Goal: Information Seeking & Learning: Learn about a topic

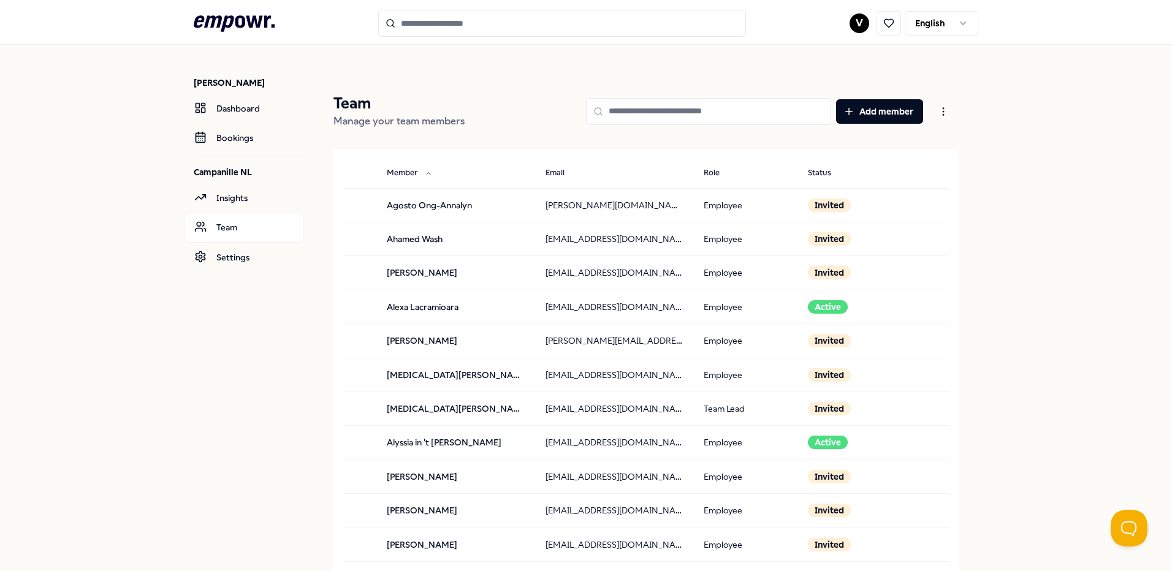
click at [237, 26] on icon at bounding box center [234, 23] width 81 height 16
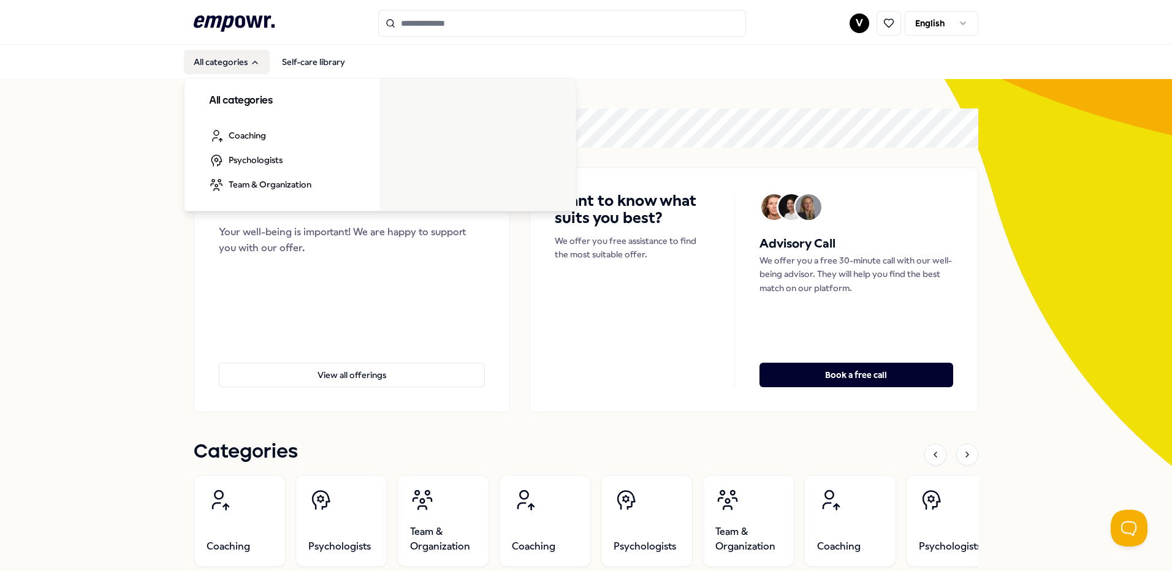
click at [227, 67] on button "All categories" at bounding box center [227, 62] width 86 height 25
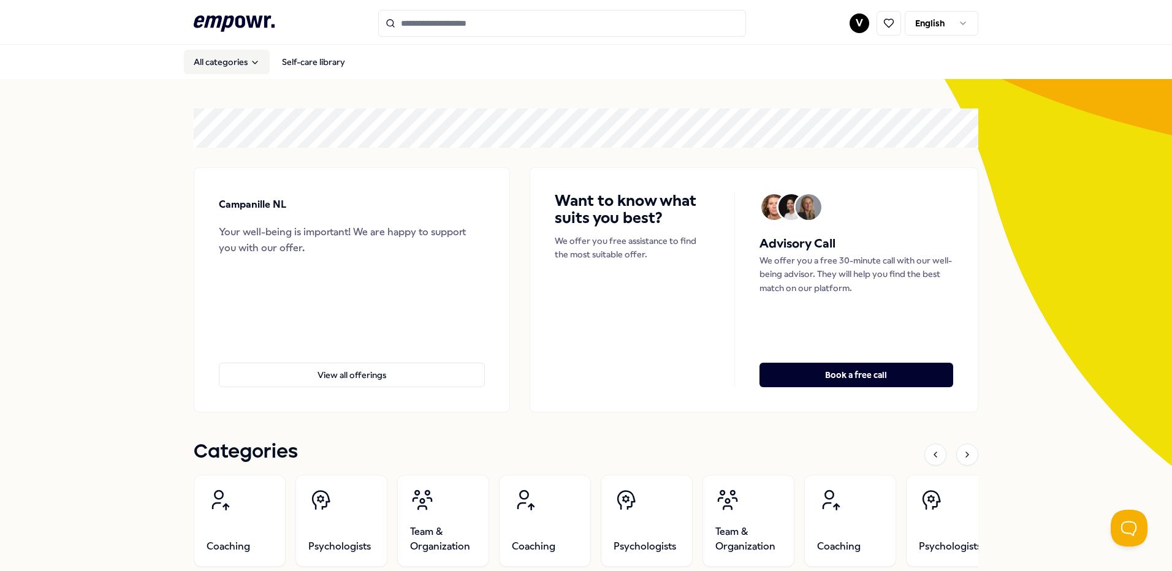
click at [227, 67] on button "All categories" at bounding box center [227, 62] width 86 height 25
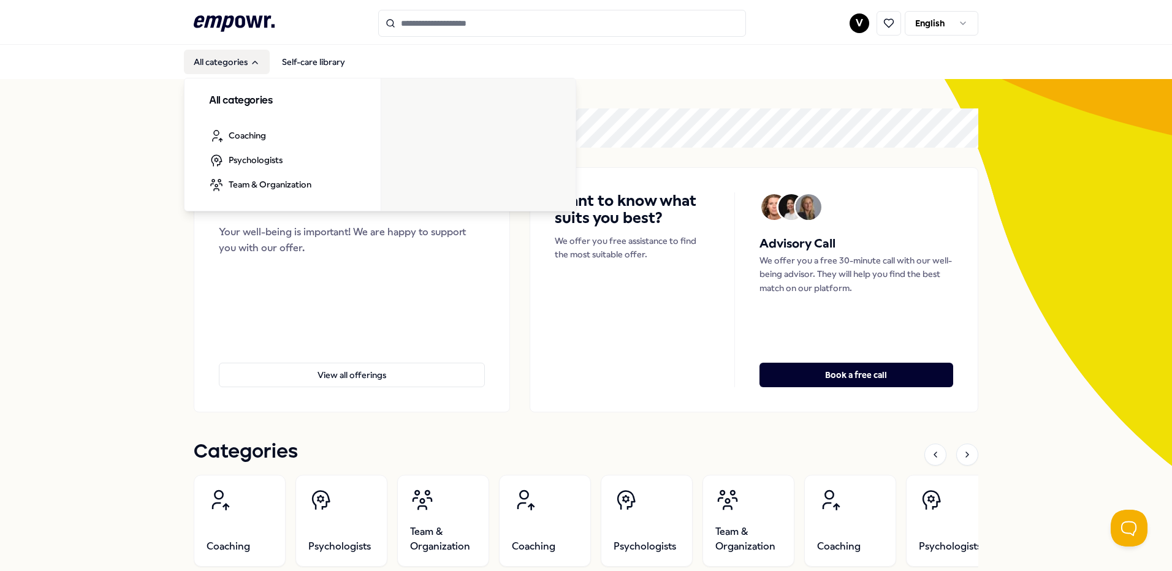
click at [246, 71] on button "All categories" at bounding box center [227, 62] width 86 height 25
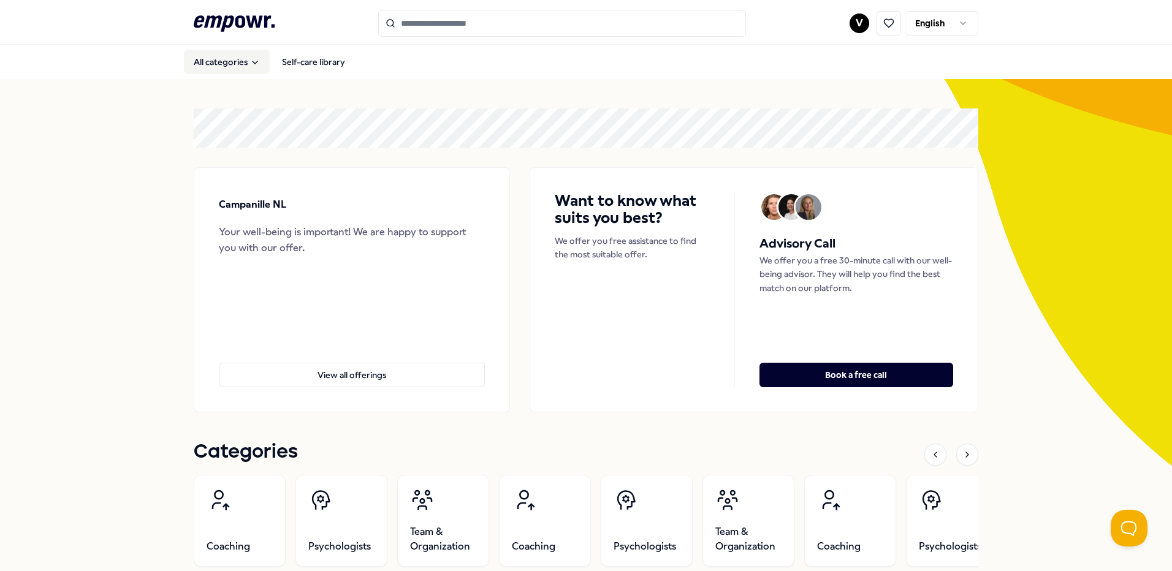
click at [246, 71] on button "All categories" at bounding box center [227, 62] width 86 height 25
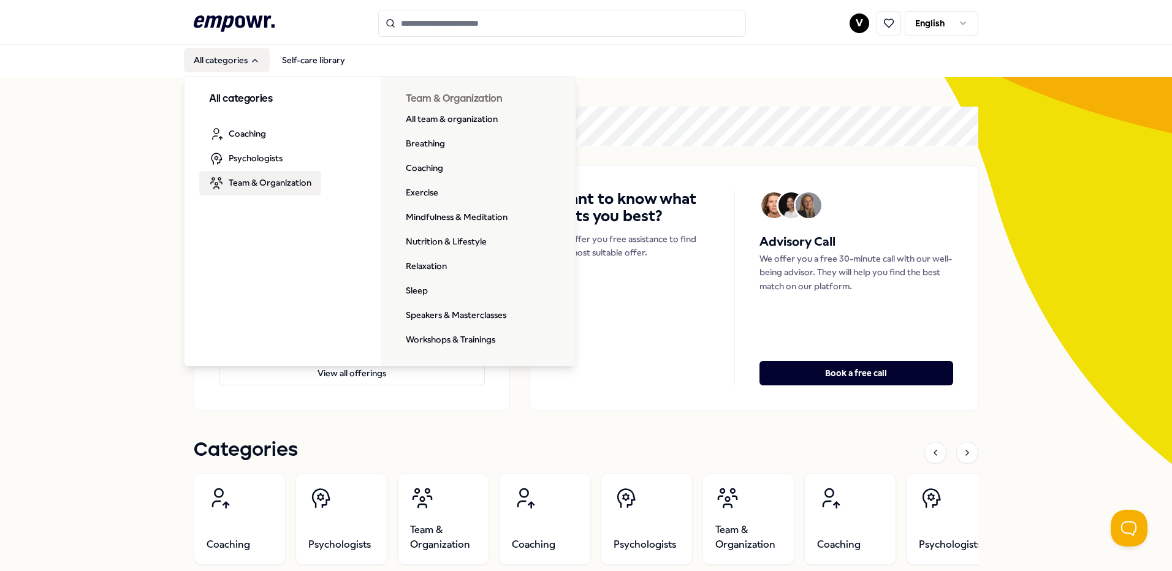
scroll to position [2, 0]
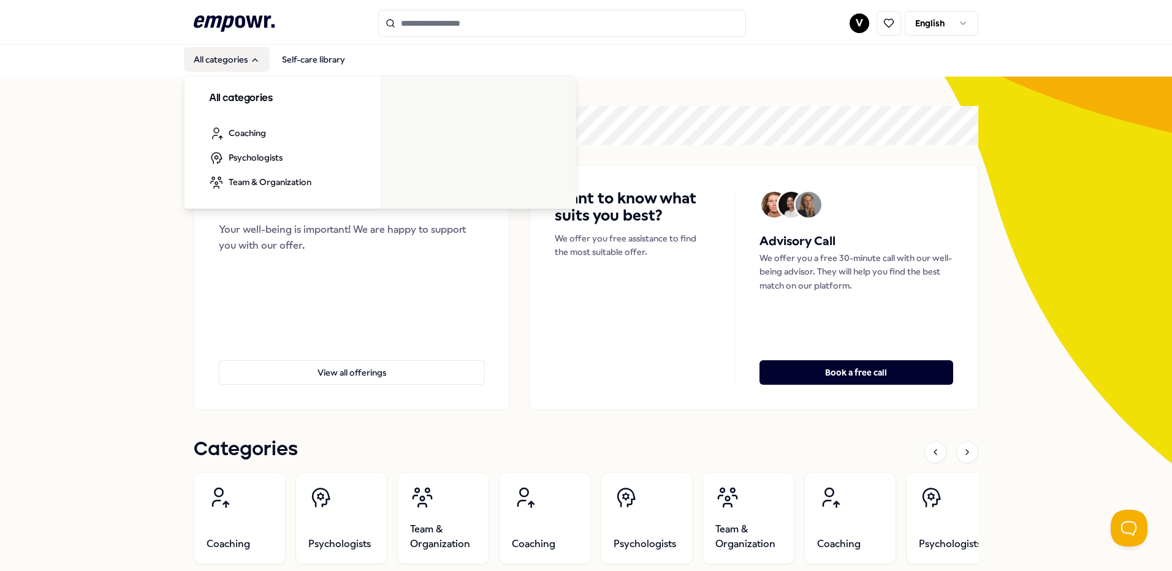
click at [217, 63] on button "All categories" at bounding box center [227, 59] width 86 height 25
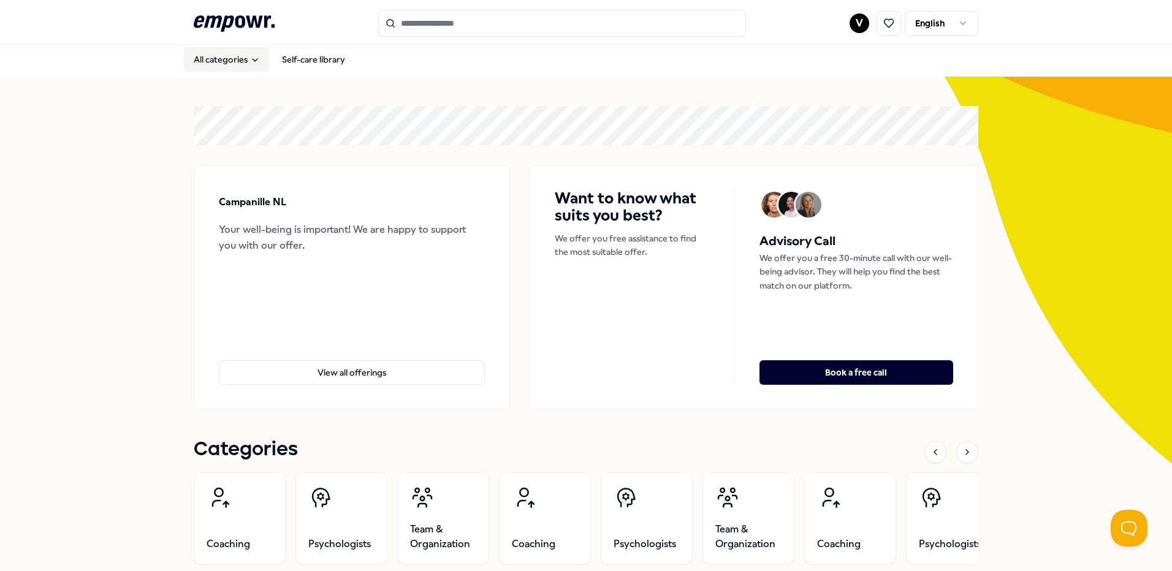
click at [217, 63] on button "All categories" at bounding box center [227, 59] width 86 height 25
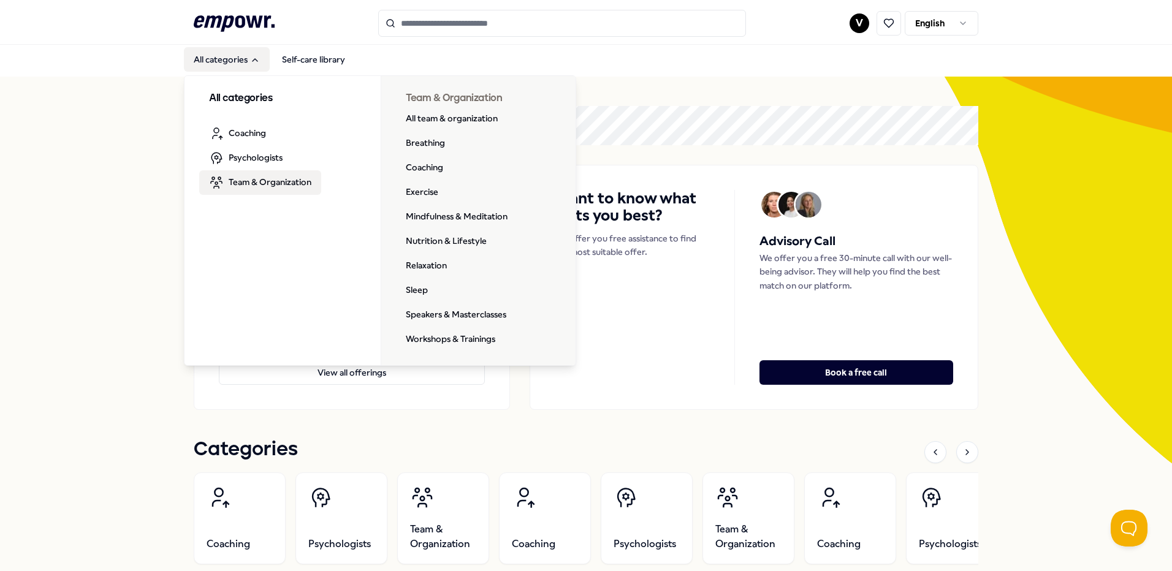
scroll to position [2, 0]
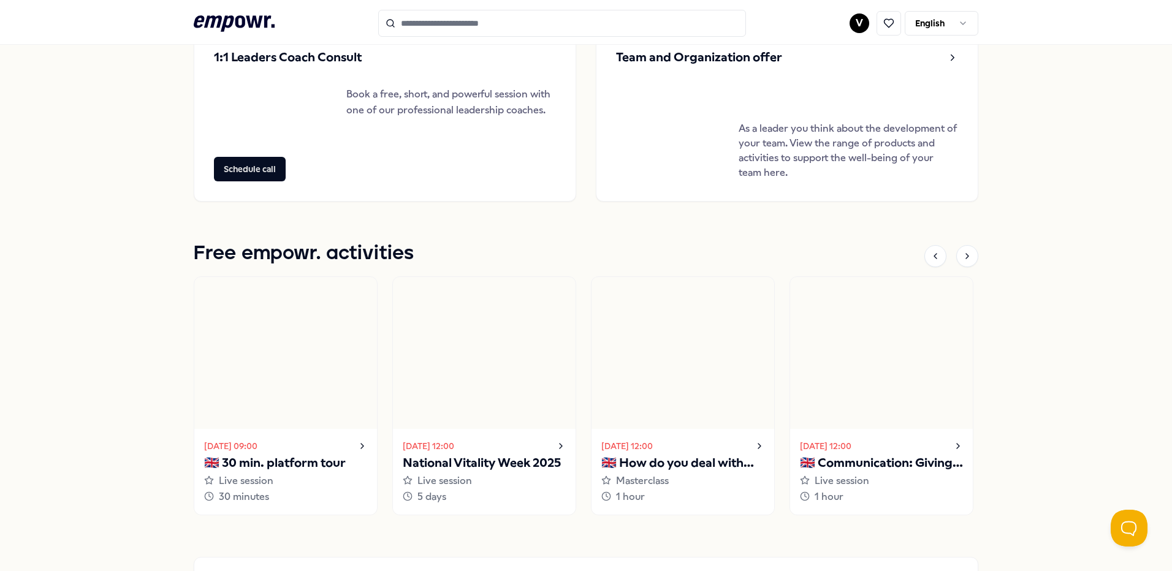
scroll to position [1057, 0]
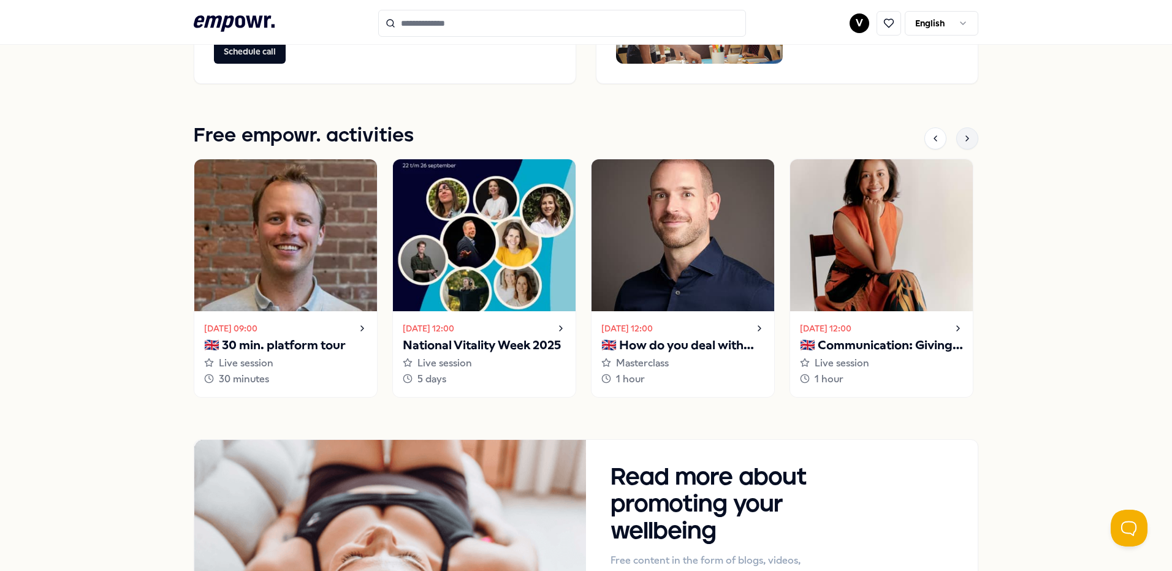
click at [966, 140] on icon at bounding box center [967, 139] width 10 height 10
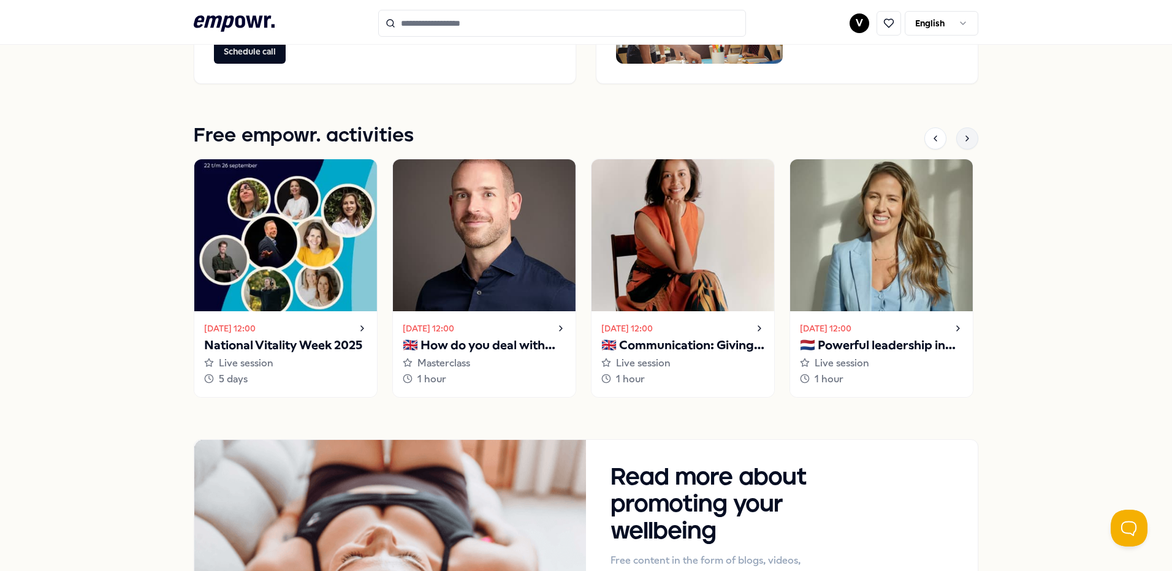
click at [966, 140] on icon at bounding box center [967, 139] width 10 height 10
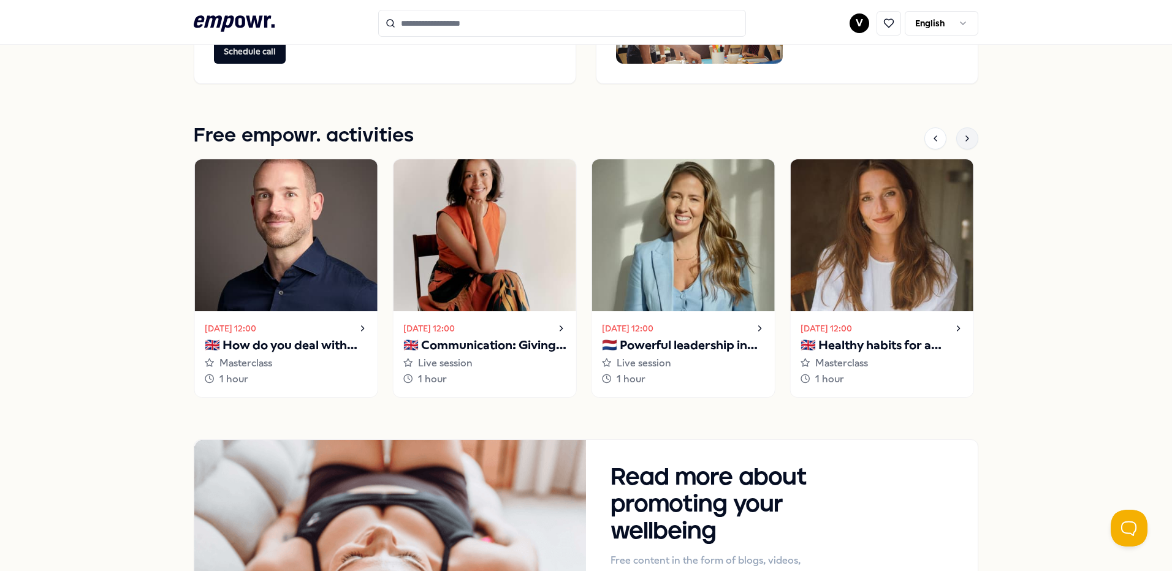
click at [966, 140] on icon at bounding box center [967, 139] width 10 height 10
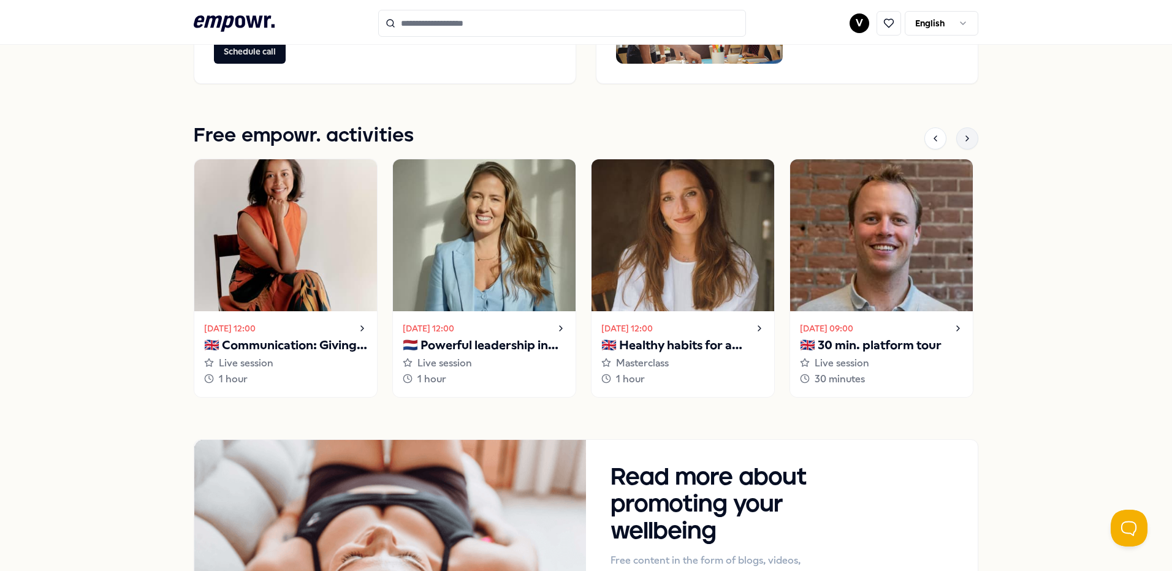
click at [968, 141] on div at bounding box center [967, 138] width 22 height 22
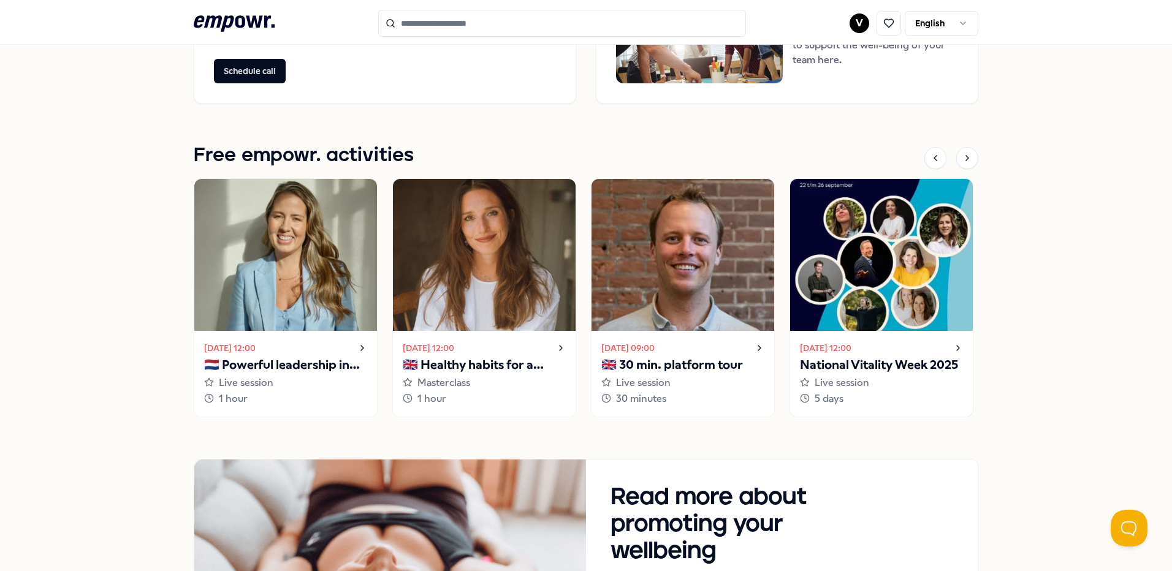
scroll to position [1044, 0]
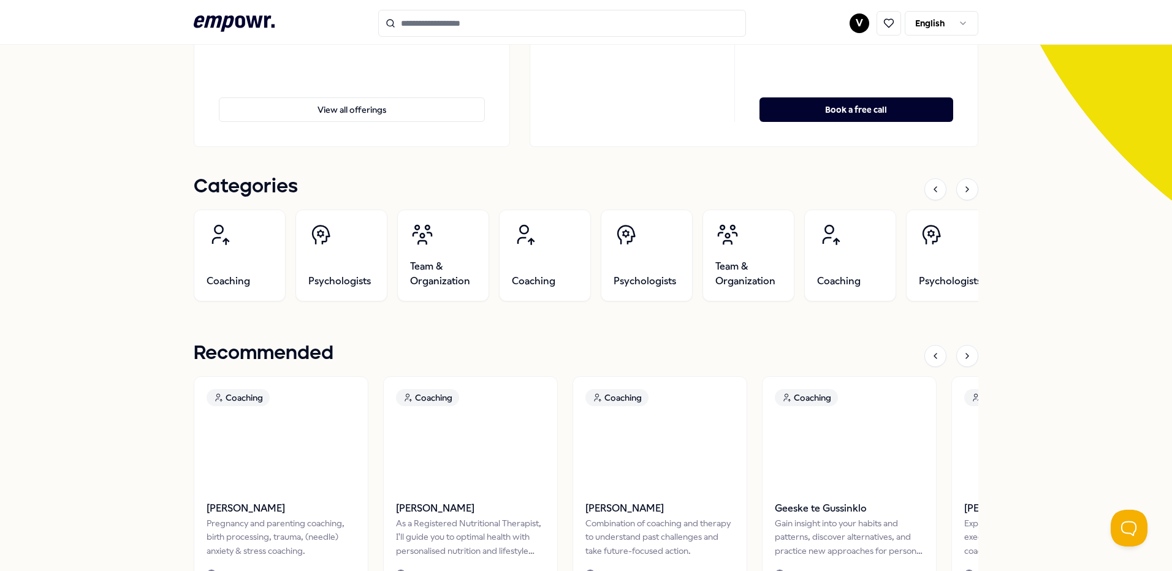
scroll to position [0, 0]
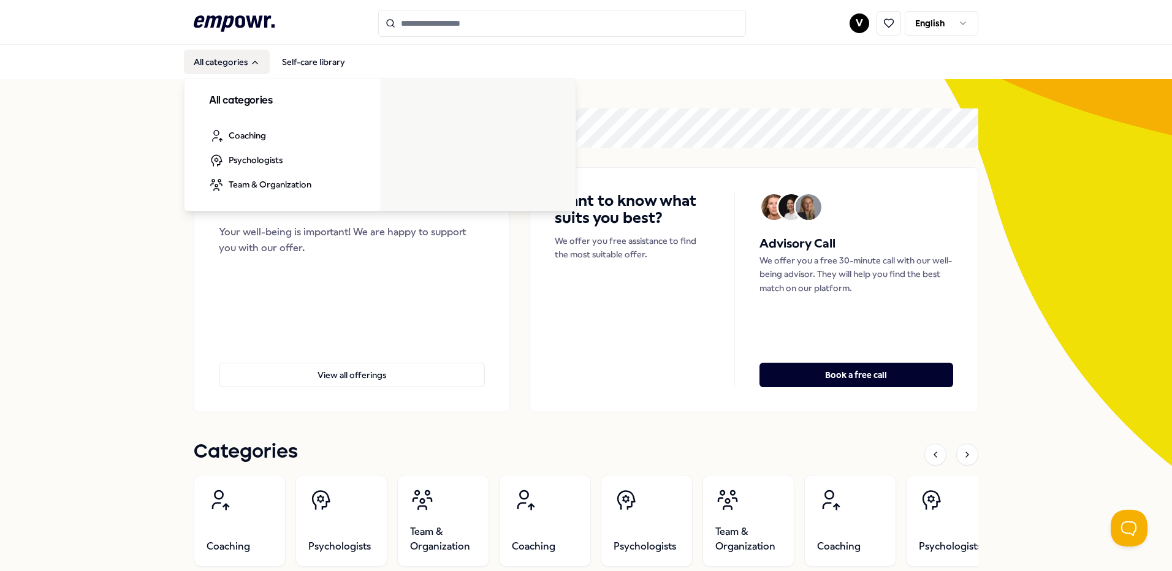
click at [220, 61] on button "All categories" at bounding box center [227, 62] width 86 height 25
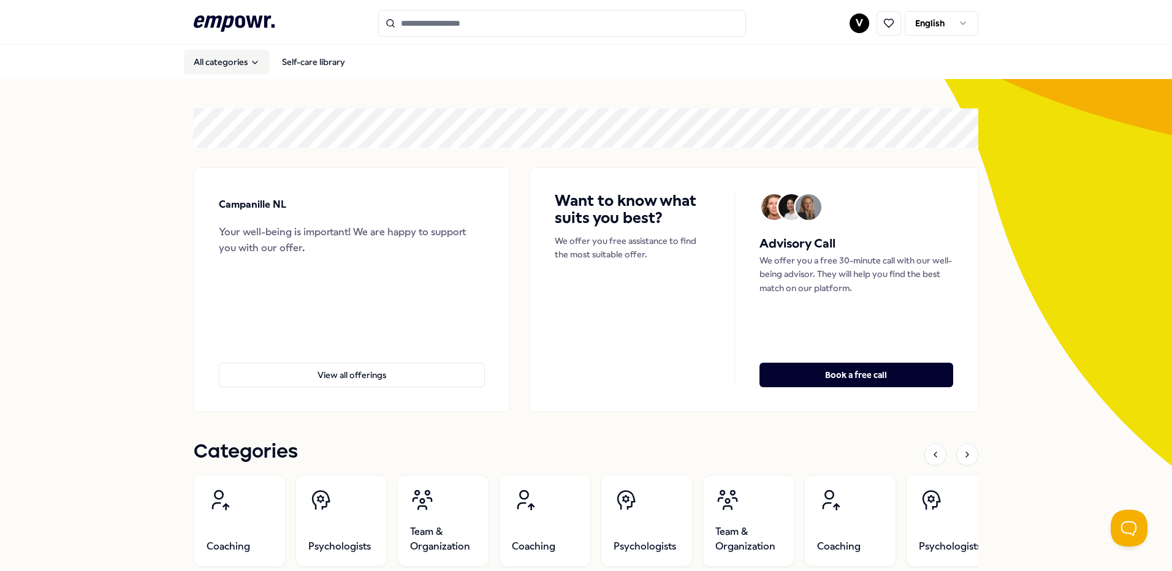
click at [221, 61] on button "All categories" at bounding box center [227, 62] width 86 height 25
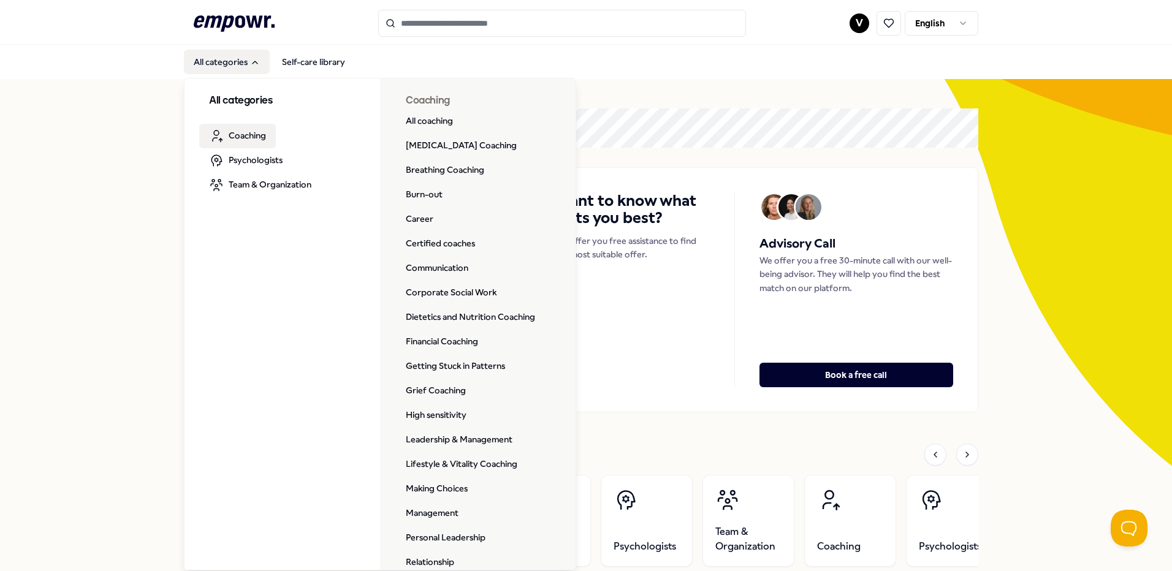
click at [259, 137] on span "Coaching" at bounding box center [247, 135] width 37 height 13
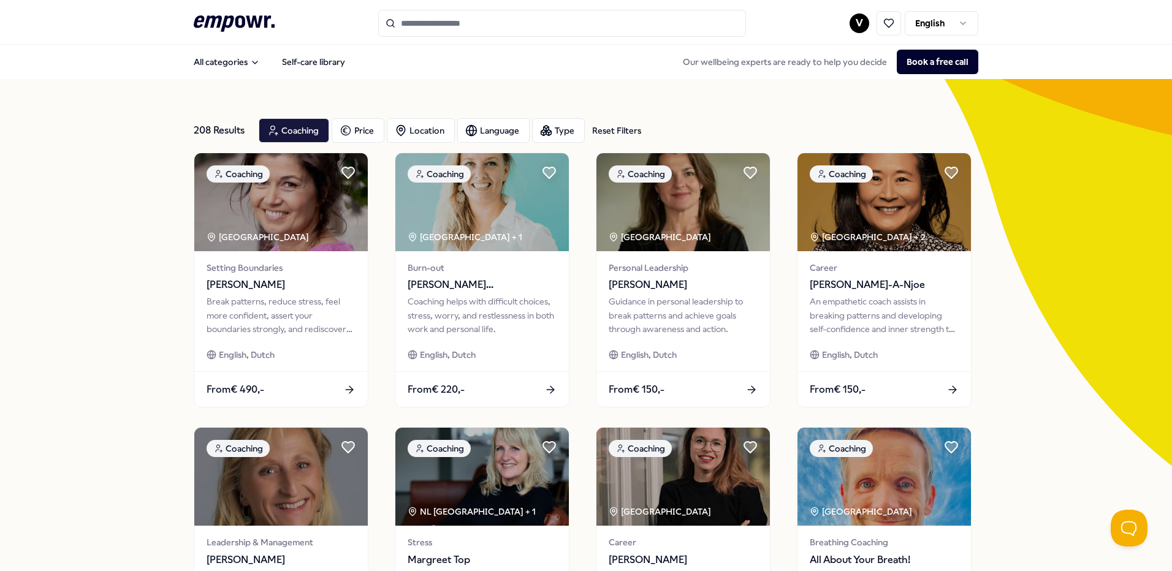
click at [56, 299] on div "208 Results Reset Filters Coaching Price Location Language Type Reset Filters C…" at bounding box center [586, 557] width 1172 height 957
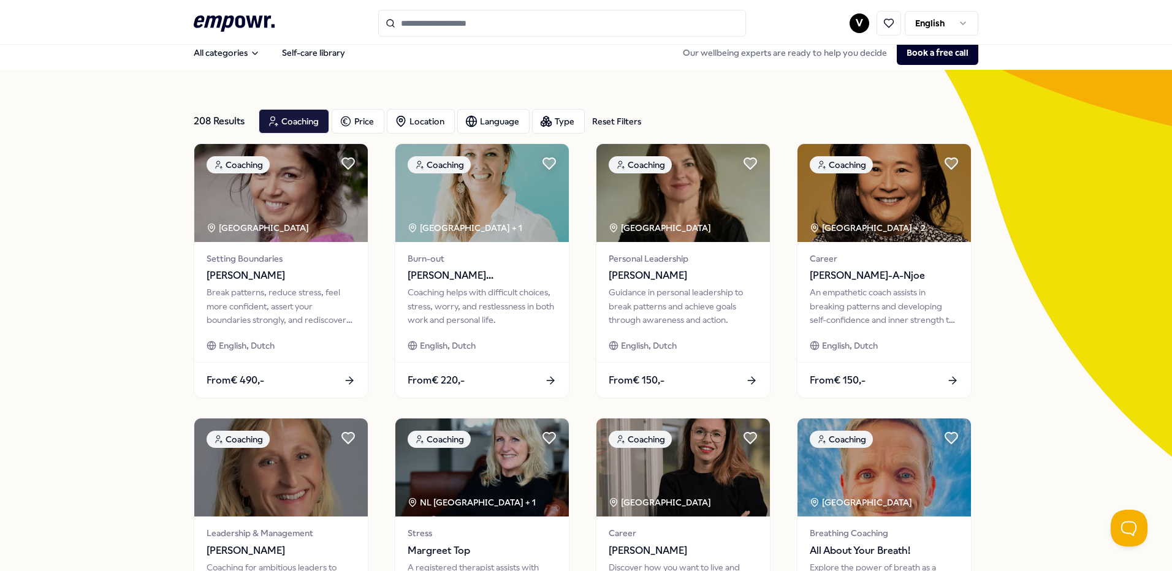
scroll to position [9, 0]
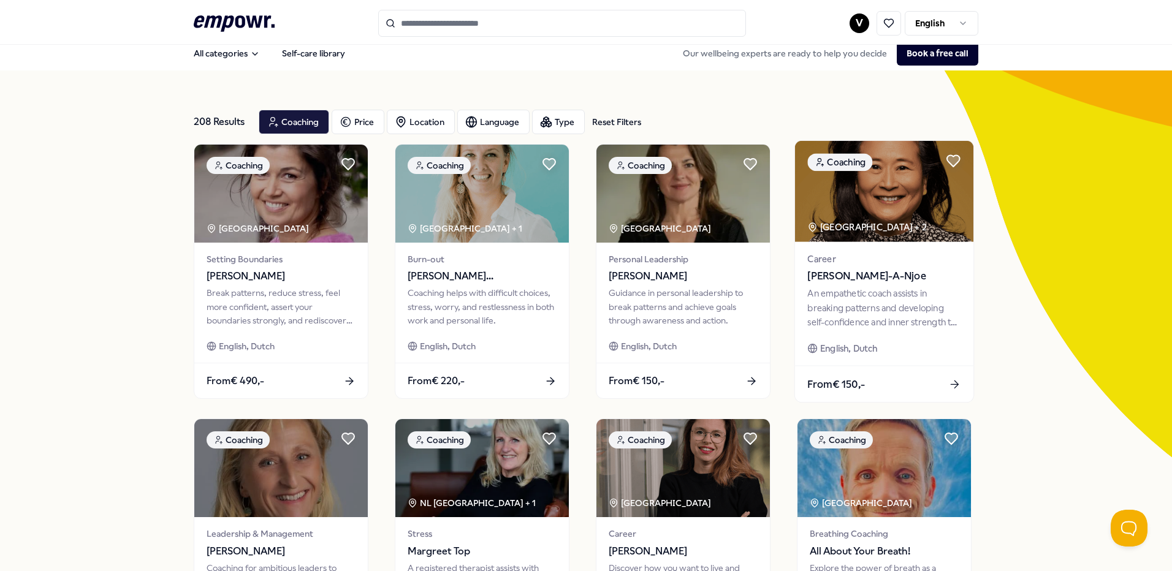
click at [886, 213] on img at bounding box center [884, 191] width 178 height 101
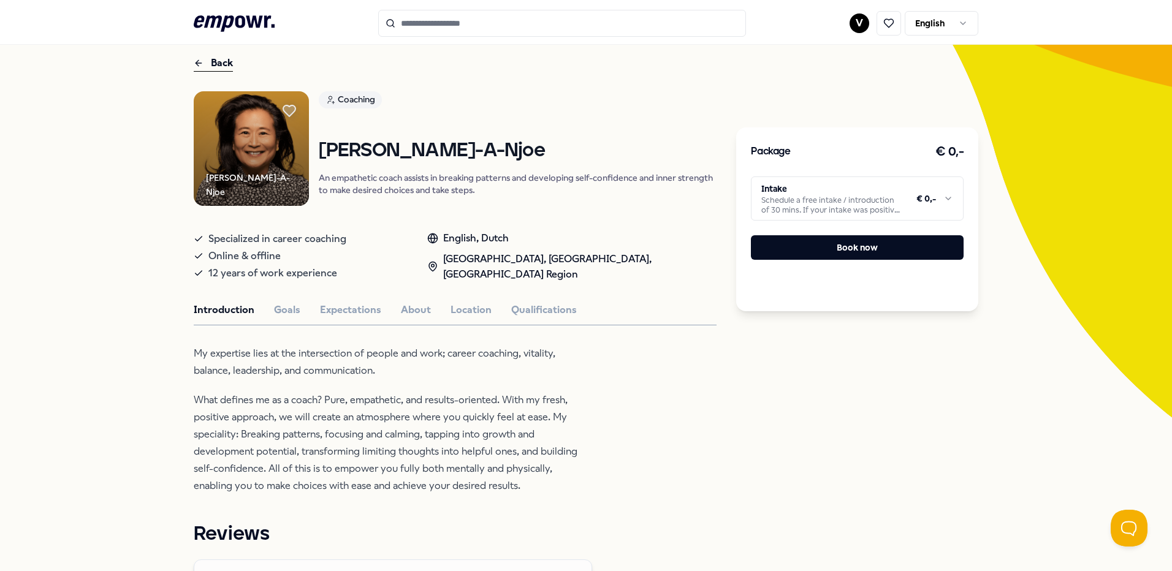
scroll to position [51, 0]
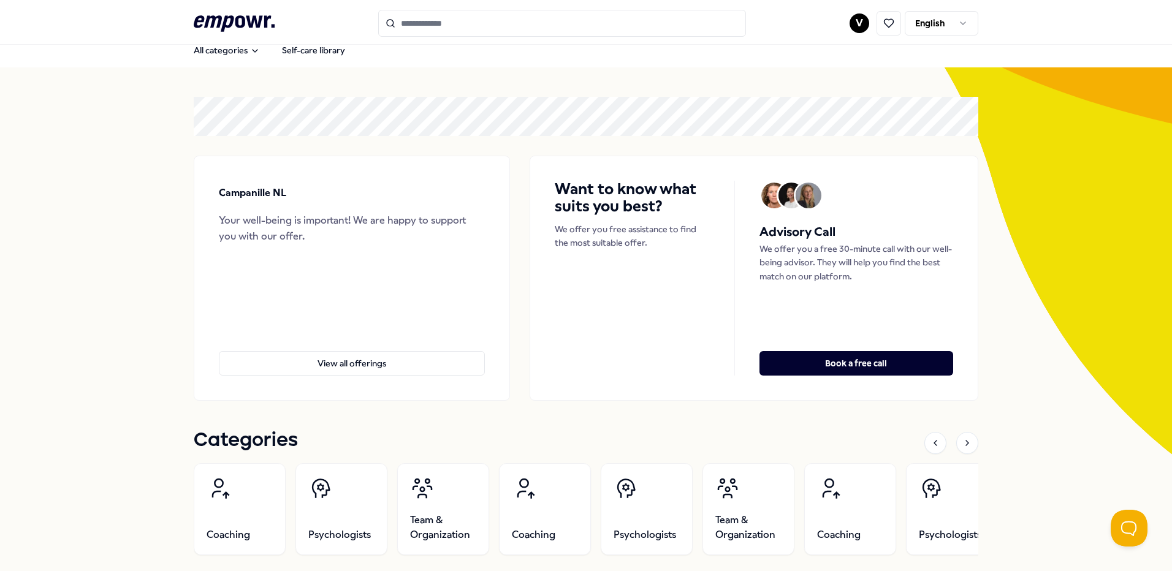
scroll to position [6, 0]
